Goal: Transaction & Acquisition: Purchase product/service

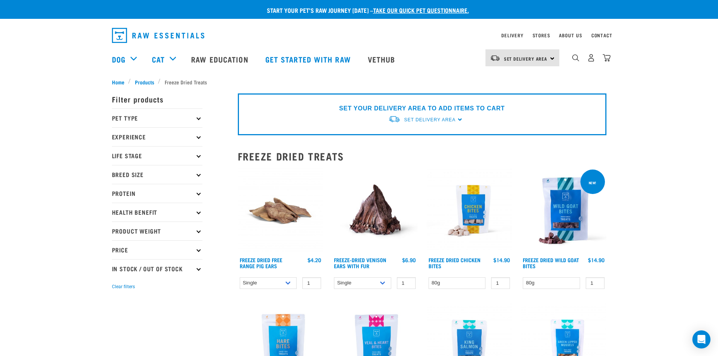
click at [479, 211] on img at bounding box center [470, 211] width 86 height 86
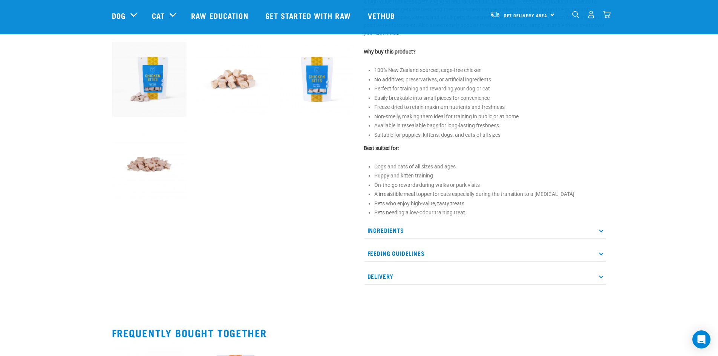
scroll to position [264, 0]
click at [508, 254] on p "Feeding Guidelines" at bounding box center [485, 253] width 243 height 17
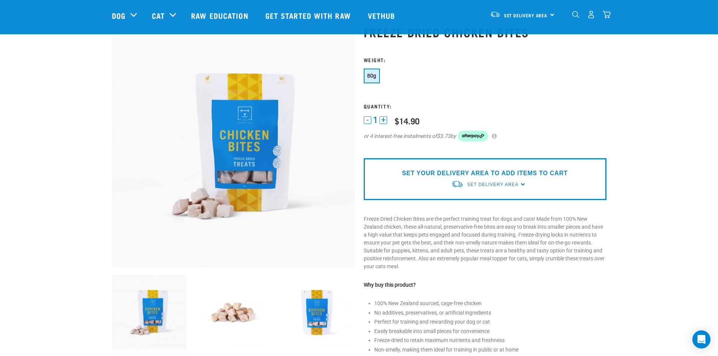
scroll to position [0, 0]
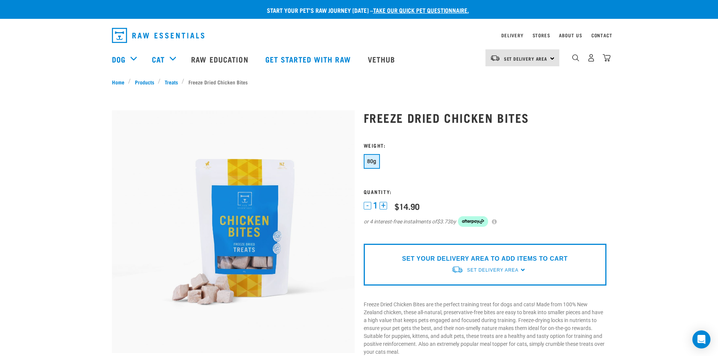
click at [273, 248] on img at bounding box center [233, 231] width 243 height 243
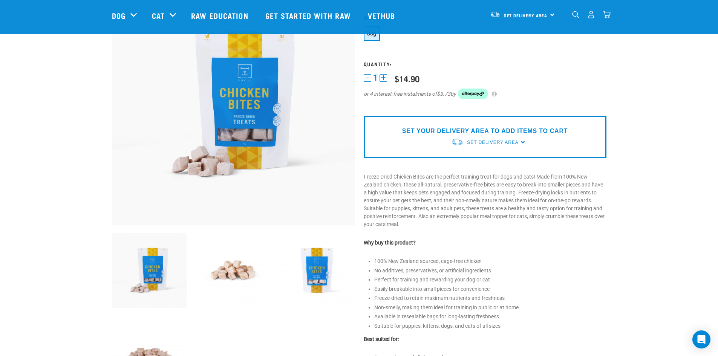
scroll to position [75, 0]
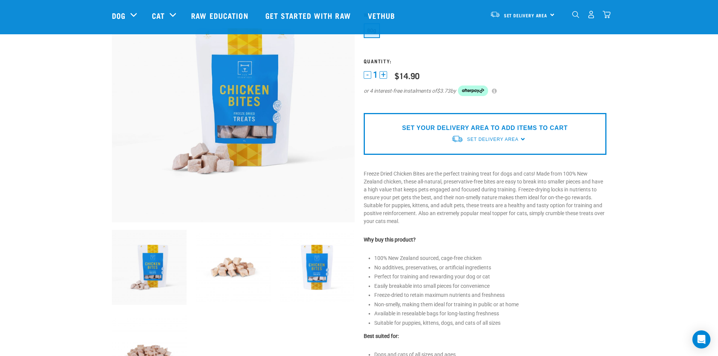
click at [270, 114] on img at bounding box center [233, 101] width 243 height 243
